Goal: Information Seeking & Learning: Compare options

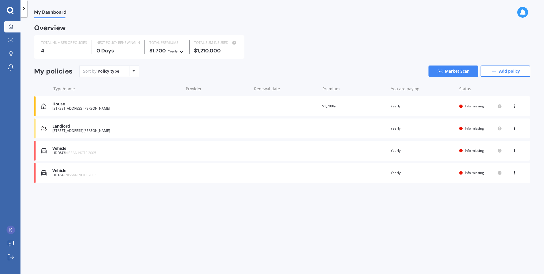
click at [463, 106] on div at bounding box center [461, 106] width 3 height 3
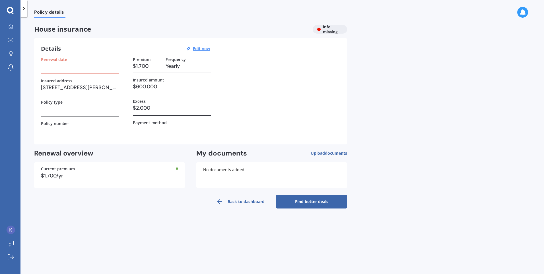
click at [77, 65] on h3 at bounding box center [80, 66] width 78 height 9
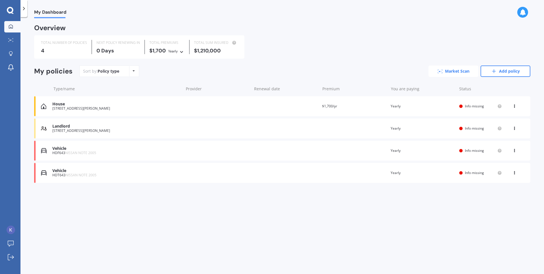
click at [462, 71] on link "Market Scan" at bounding box center [454, 70] width 50 height 11
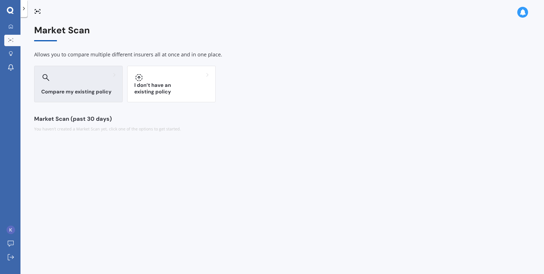
click at [69, 89] on h3 "Compare my existing policy" at bounding box center [78, 92] width 74 height 7
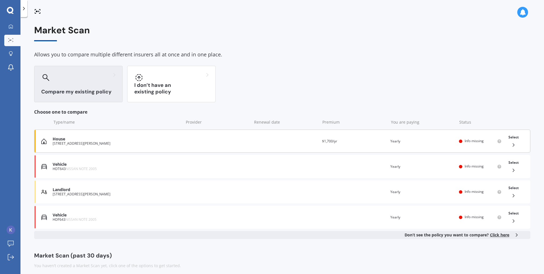
click at [93, 140] on div "House" at bounding box center [117, 139] width 128 height 5
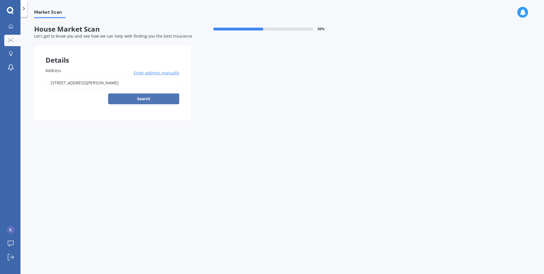
click at [152, 95] on button "Search" at bounding box center [143, 98] width 71 height 11
type input "[STREET_ADDRESS][PERSON_NAME]"
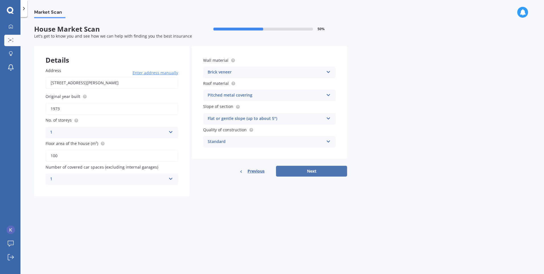
click at [312, 171] on button "Next" at bounding box center [311, 171] width 71 height 11
select select "02"
select select "08"
select select "1979"
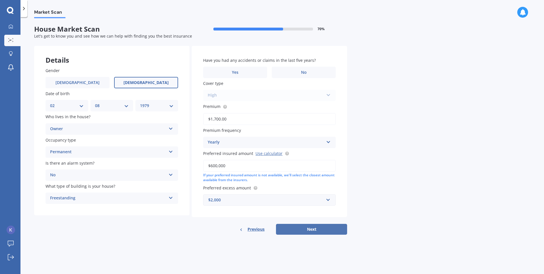
click at [316, 228] on button "Next" at bounding box center [311, 229] width 71 height 11
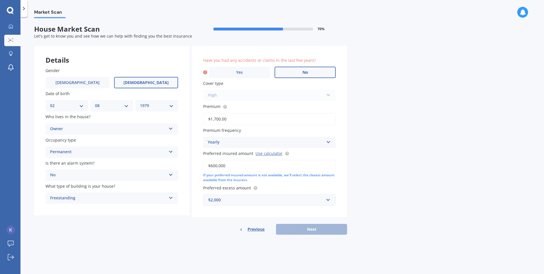
click at [307, 75] on label "No" at bounding box center [305, 72] width 61 height 11
click at [0, 0] on input "No" at bounding box center [0, 0] width 0 height 0
click at [329, 228] on button "Next" at bounding box center [311, 229] width 71 height 11
select select "02"
select select "08"
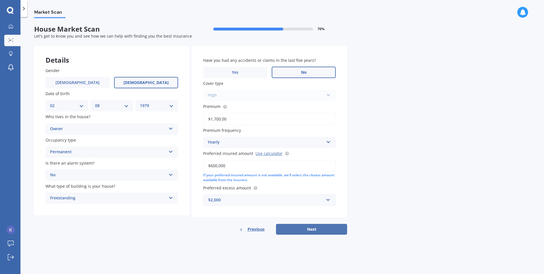
select select "1979"
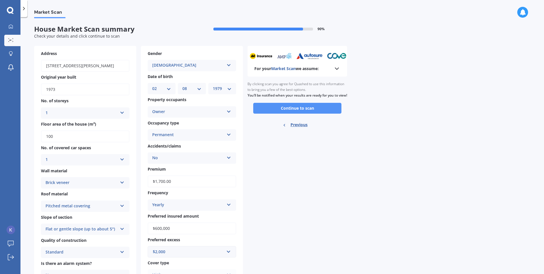
click at [302, 114] on button "Continue to scan" at bounding box center [297, 108] width 88 height 11
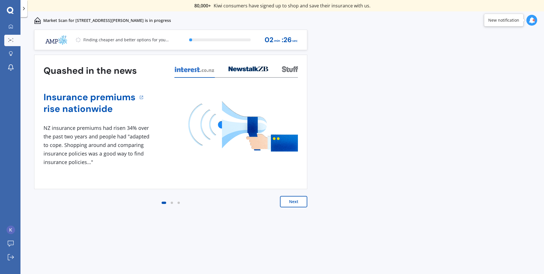
click at [299, 198] on button "Next" at bounding box center [293, 201] width 27 height 11
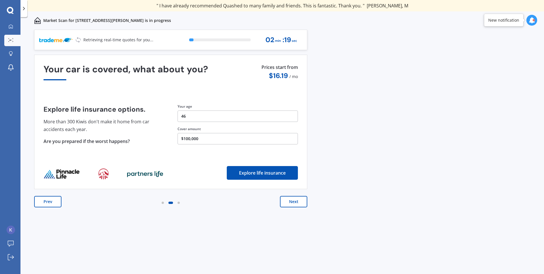
click at [299, 205] on button "Next" at bounding box center [293, 201] width 27 height 11
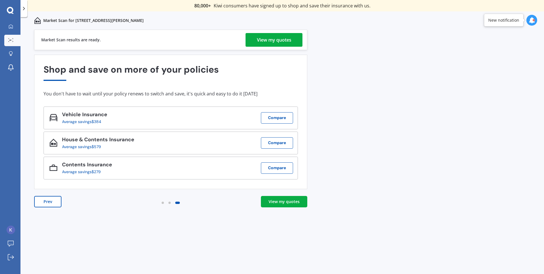
click at [266, 37] on div "View my quotes" at bounding box center [274, 40] width 34 height 14
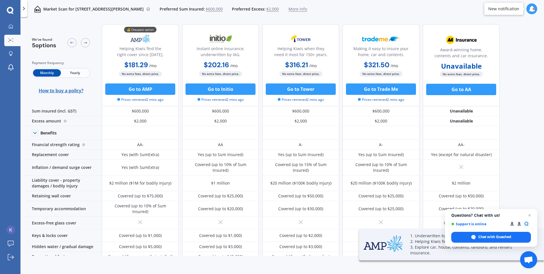
click at [73, 73] on span "Yearly" at bounding box center [75, 72] width 28 height 7
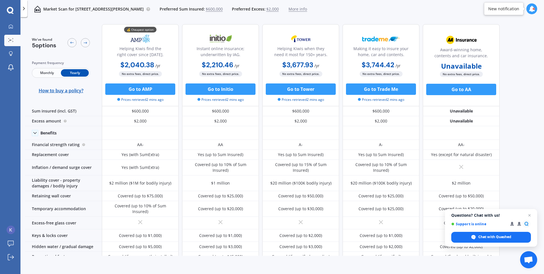
click at [222, 7] on span "$600,000" at bounding box center [214, 9] width 17 height 6
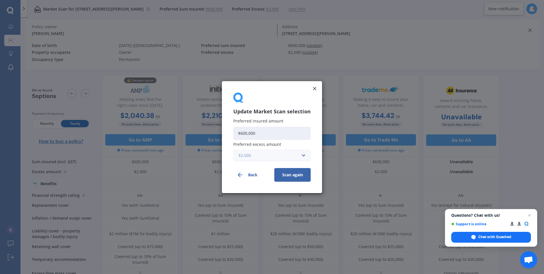
click at [303, 156] on input "text" at bounding box center [270, 155] width 72 height 11
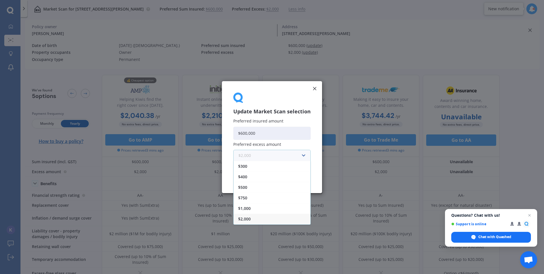
scroll to position [10, 0]
click at [267, 218] on div "$2,500" at bounding box center [272, 219] width 77 height 11
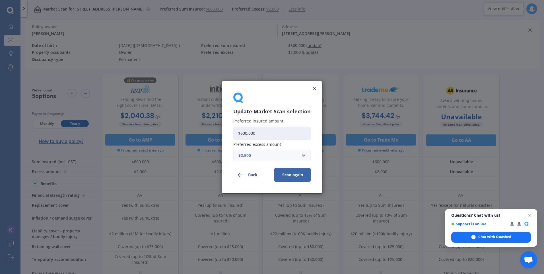
click at [298, 174] on button "Scan again" at bounding box center [293, 175] width 36 height 14
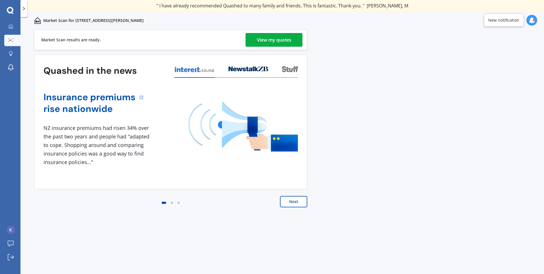
click at [266, 40] on div "View my quotes" at bounding box center [274, 40] width 34 height 14
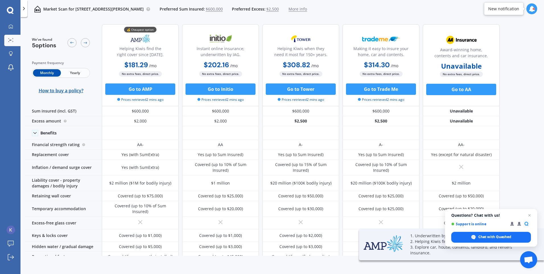
click at [77, 71] on span "Yearly" at bounding box center [75, 72] width 28 height 7
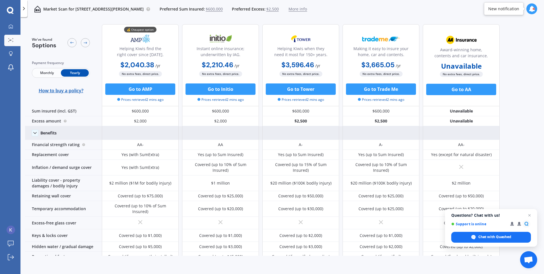
click at [44, 131] on div "Benefits" at bounding box center [48, 132] width 16 height 5
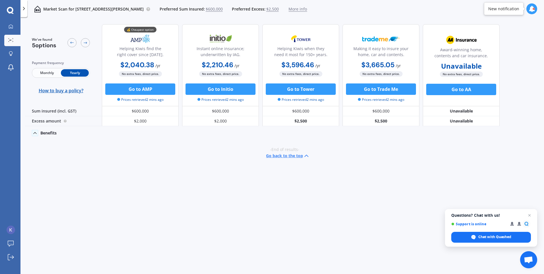
click at [44, 131] on div "Benefits" at bounding box center [48, 132] width 16 height 5
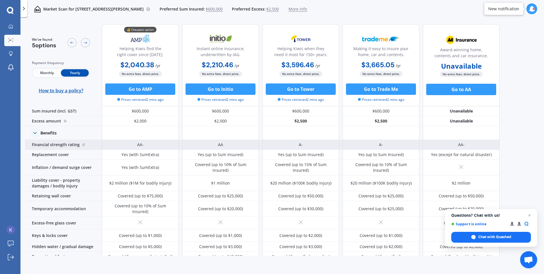
click at [75, 144] on div "Financial strength rating" at bounding box center [63, 145] width 77 height 10
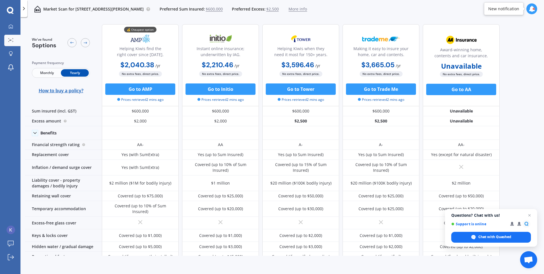
click at [533, 11] on icon at bounding box center [532, 9] width 6 height 6
click at [216, 8] on span "$600,000" at bounding box center [214, 9] width 17 height 6
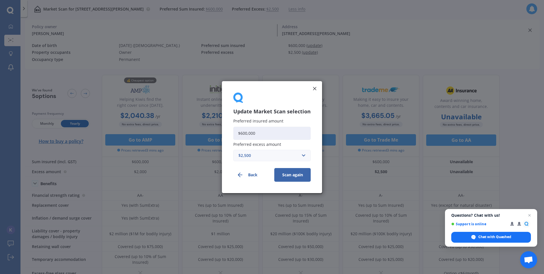
click at [243, 132] on input "$600,000" at bounding box center [272, 132] width 77 height 13
type input "$500,000"
click at [291, 175] on button "Scan again" at bounding box center [293, 175] width 36 height 14
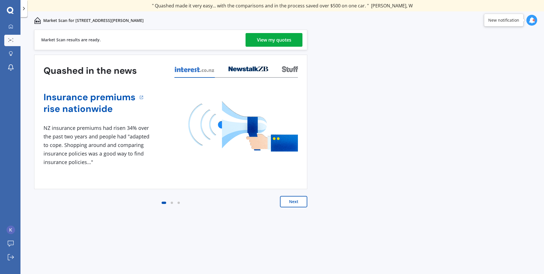
click at [271, 42] on div "View my quotes" at bounding box center [274, 40] width 34 height 14
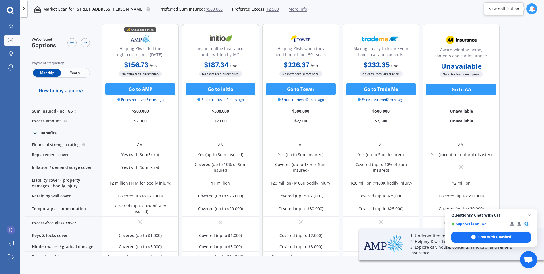
click at [75, 72] on span "Yearly" at bounding box center [75, 72] width 28 height 7
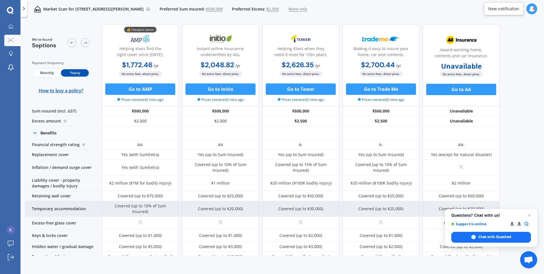
click at [166, 203] on div "Covered (up to 10% of Sum Insured)" at bounding box center [140, 208] width 68 height 11
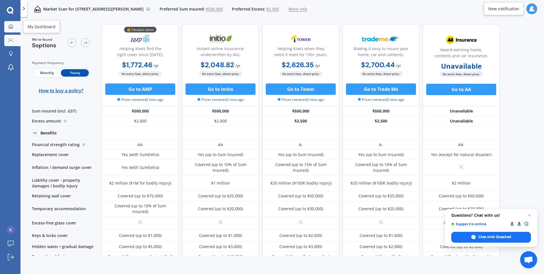
click at [10, 30] on link "My Dashboard" at bounding box center [12, 26] width 16 height 11
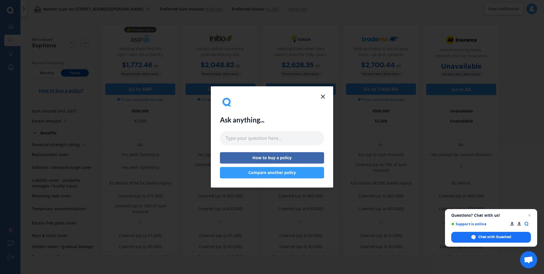
click at [324, 95] on icon at bounding box center [323, 96] width 7 height 7
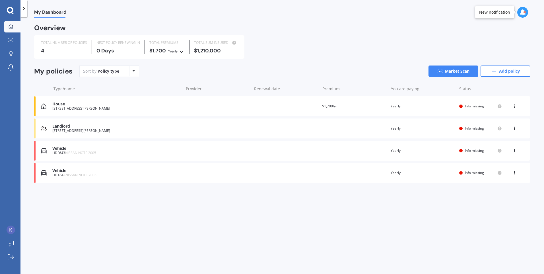
click at [515, 105] on icon at bounding box center [515, 104] width 4 height 3
click at [507, 116] on div "View policy" at bounding box center [502, 116] width 56 height 11
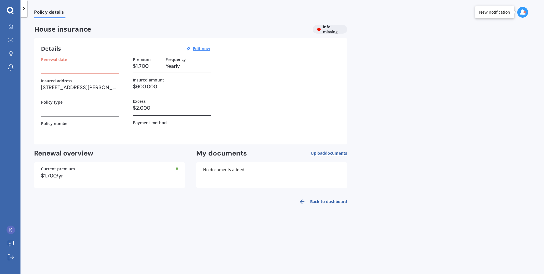
click at [322, 153] on span "Upload documents" at bounding box center [329, 153] width 36 height 5
